Goal: Task Accomplishment & Management: Use online tool/utility

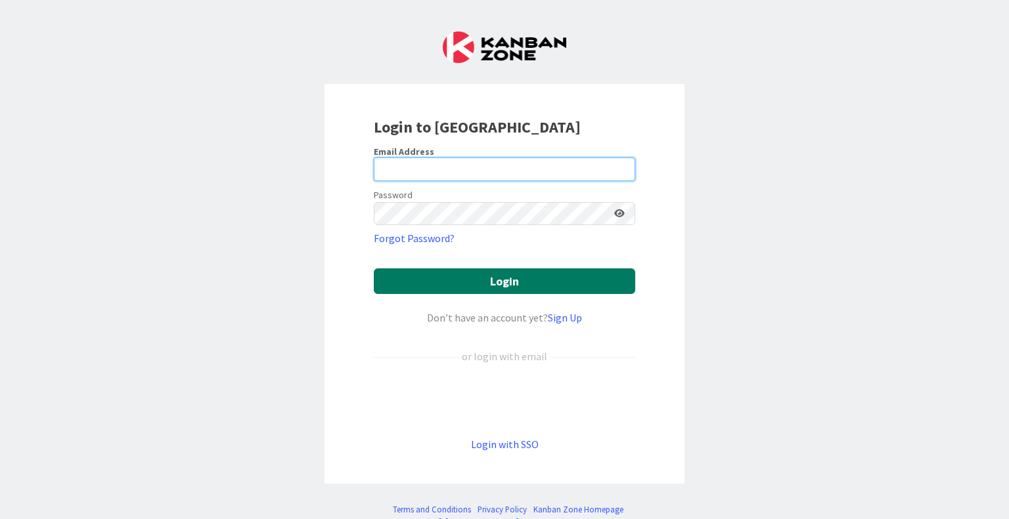
type input "[EMAIL_ADDRESS][DOMAIN_NAME]"
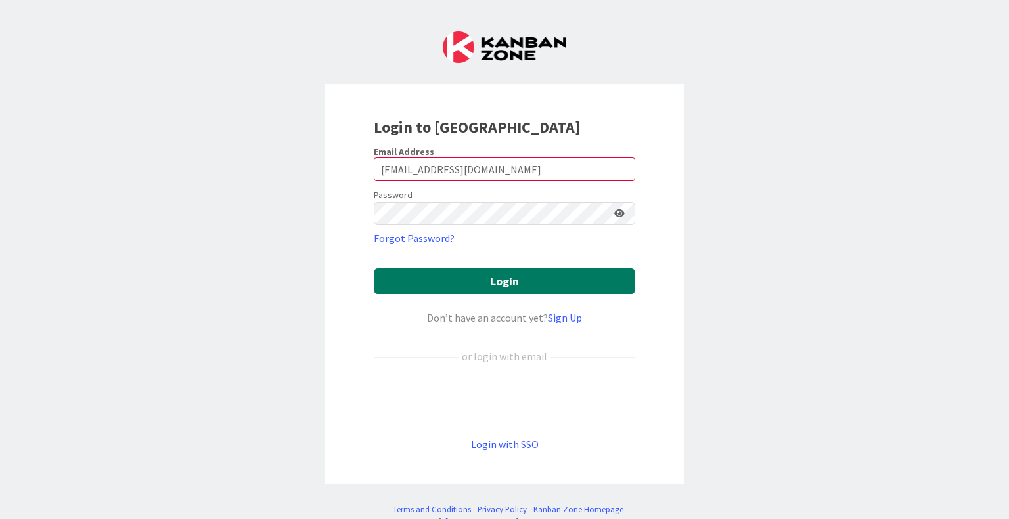
click at [531, 277] on button "Login" at bounding box center [504, 282] width 261 height 26
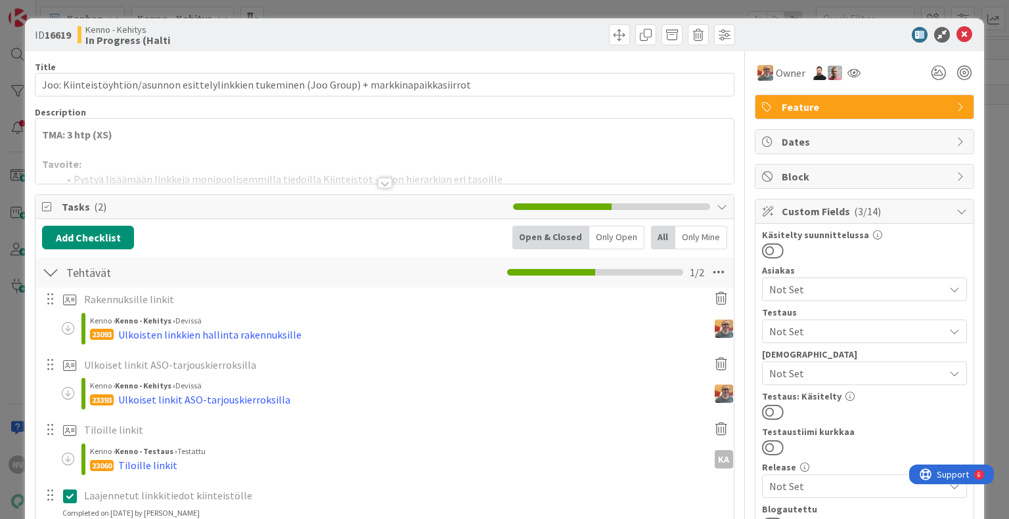
click at [381, 183] on div at bounding box center [385, 183] width 14 height 11
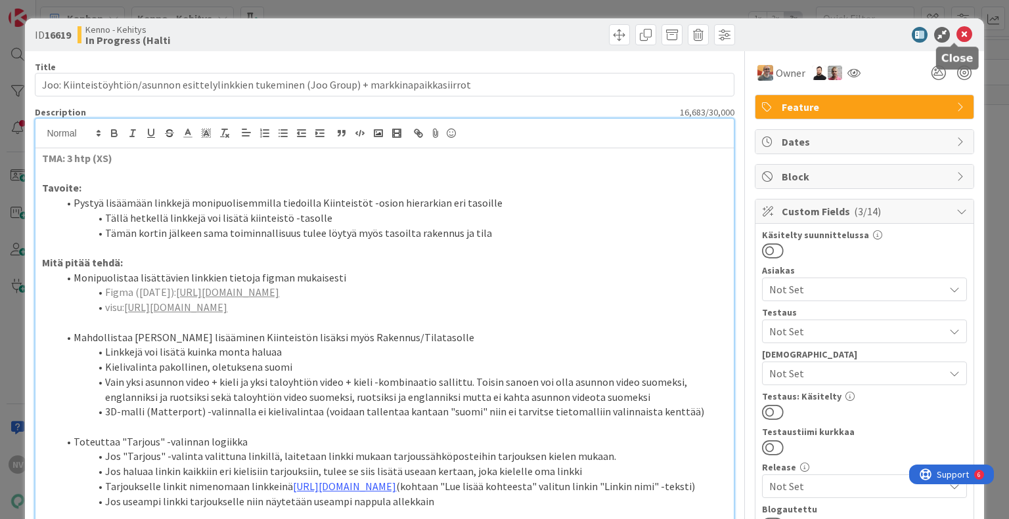
click at [959, 32] on icon at bounding box center [964, 35] width 16 height 16
